Goal: Check status: Check status

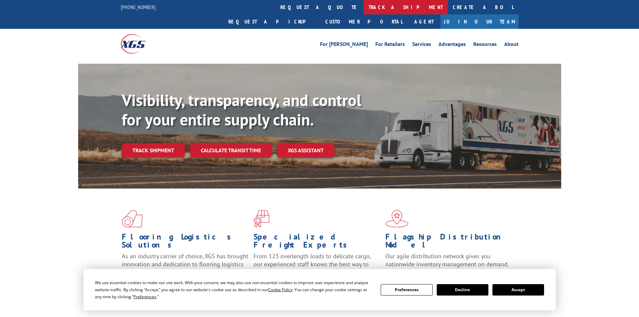
click at [364, 7] on link "track a shipment" at bounding box center [406, 7] width 84 height 14
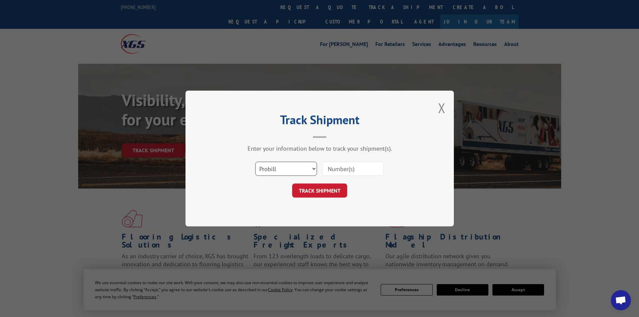
click at [282, 166] on select "Select category... Probill BOL PO" at bounding box center [286, 169] width 62 height 14
click at [255, 162] on select "Select category... Probill BOL PO" at bounding box center [286, 169] width 62 height 14
click at [365, 169] on input at bounding box center [353, 169] width 62 height 14
paste input "17516492"
type input "17516492"
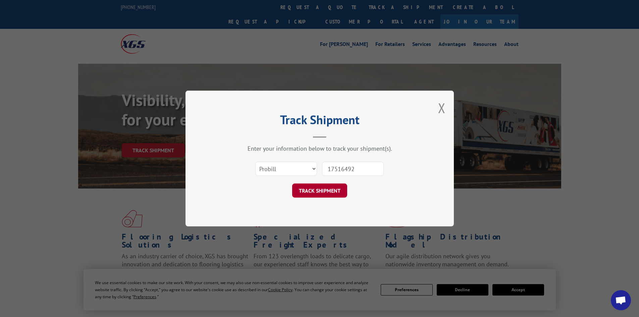
click at [333, 185] on button "TRACK SHIPMENT" at bounding box center [319, 190] width 55 height 14
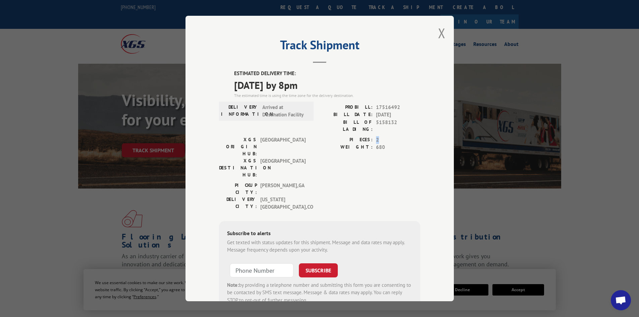
drag, startPoint x: 381, startPoint y: 133, endPoint x: 374, endPoint y: 133, distance: 7.4
click at [376, 136] on span "2" at bounding box center [398, 140] width 44 height 8
click at [377, 144] on span "680" at bounding box center [398, 148] width 44 height 8
